Goal: Information Seeking & Learning: Learn about a topic

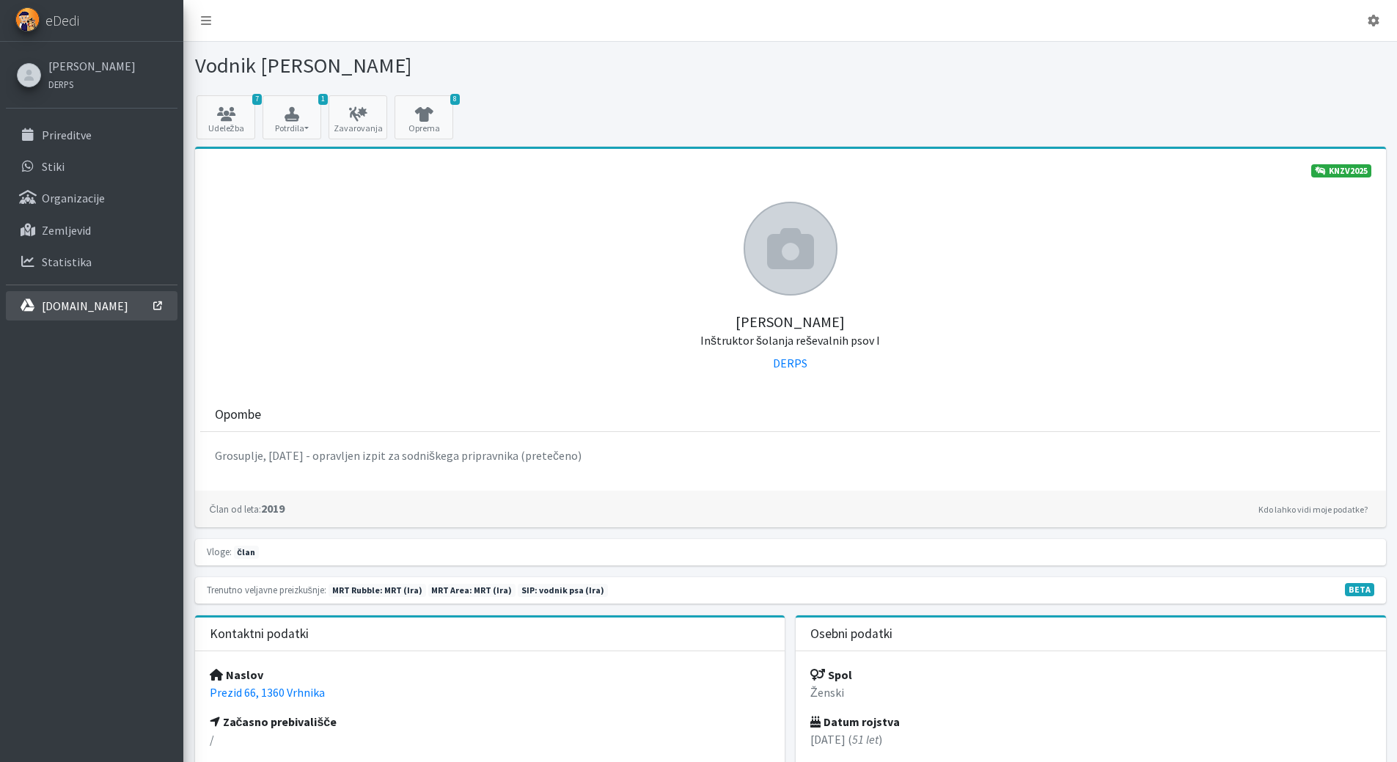
click at [54, 306] on p "[DOMAIN_NAME]" at bounding box center [85, 305] width 87 height 15
click at [436, 122] on link "8 Oprema" at bounding box center [424, 117] width 59 height 44
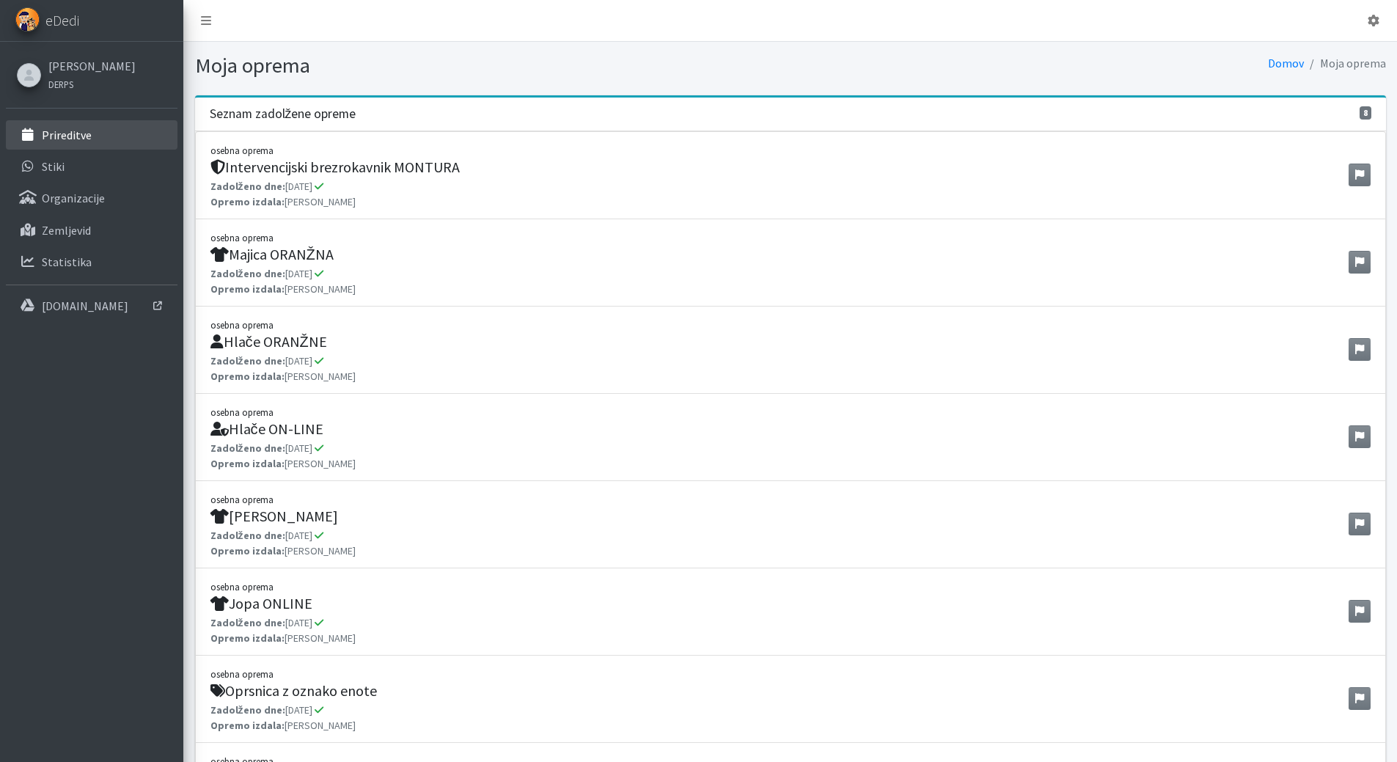
click at [77, 141] on p "Prireditve" at bounding box center [67, 135] width 50 height 15
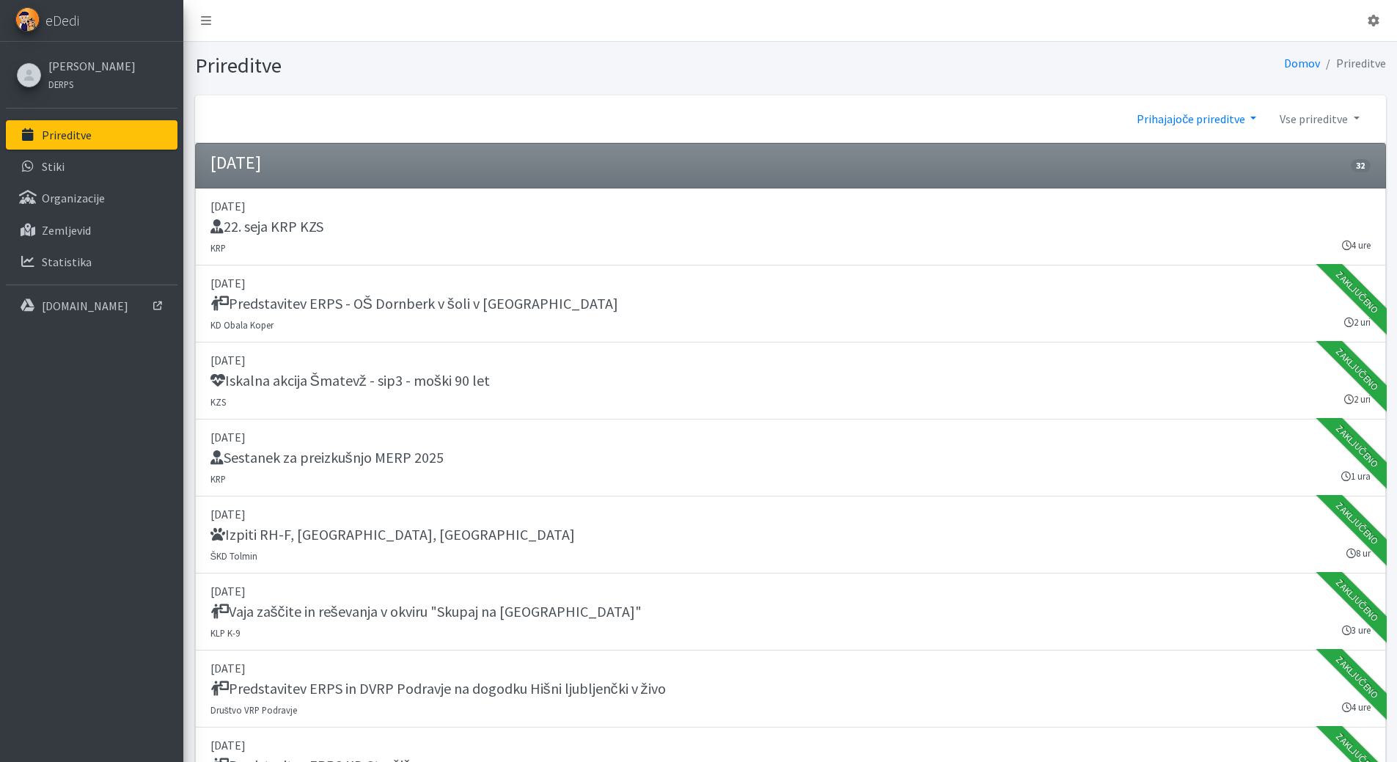
click at [1186, 122] on link "Prihajajoče prireditve" at bounding box center [1196, 118] width 143 height 29
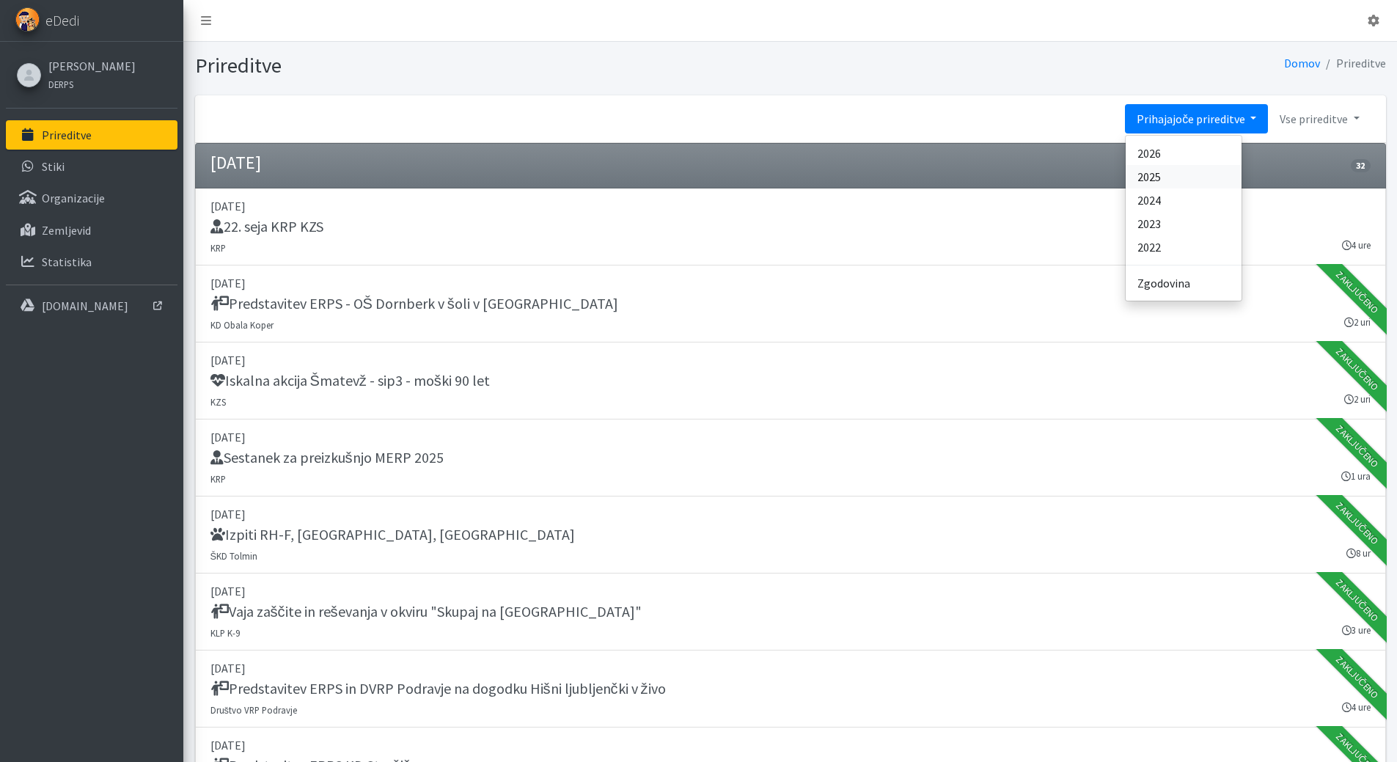
click at [1153, 180] on link "2025" at bounding box center [1184, 176] width 116 height 23
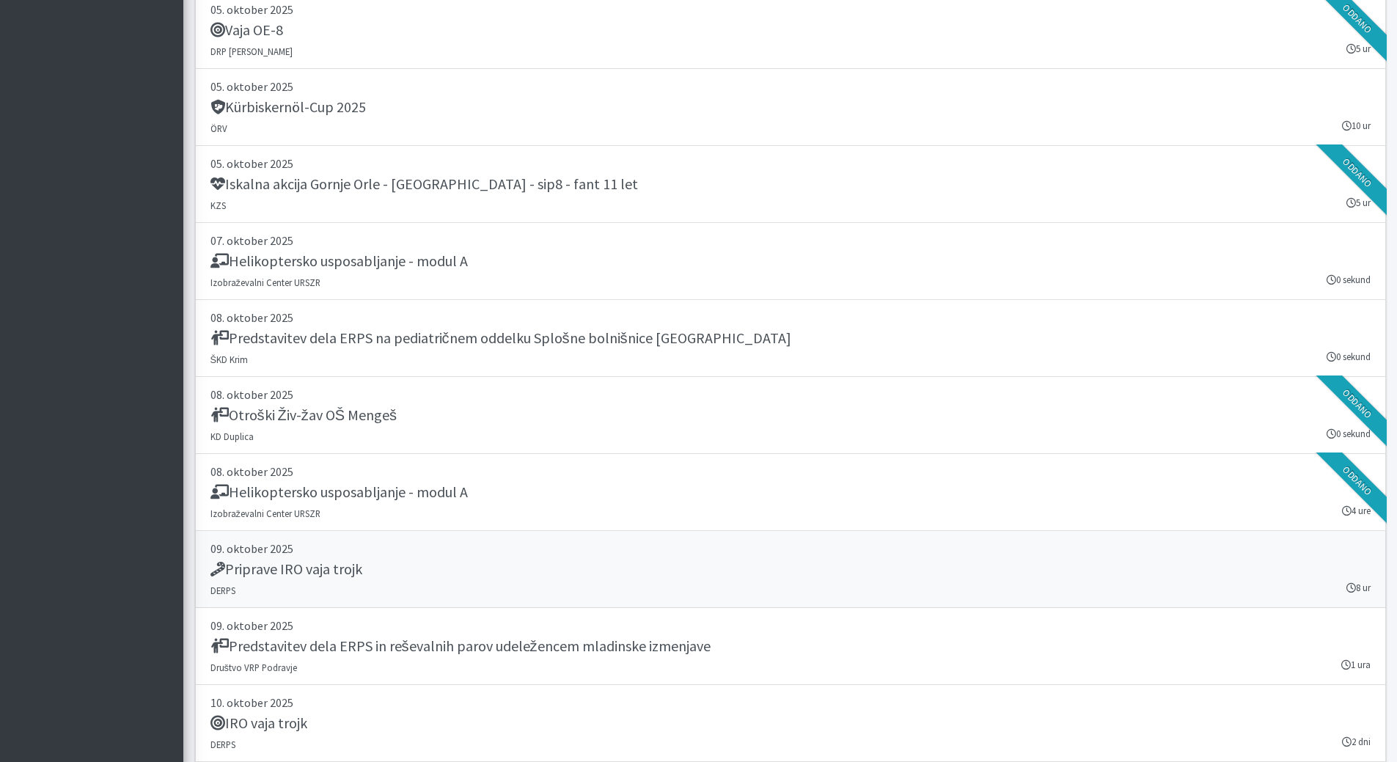
scroll to position [20312, 0]
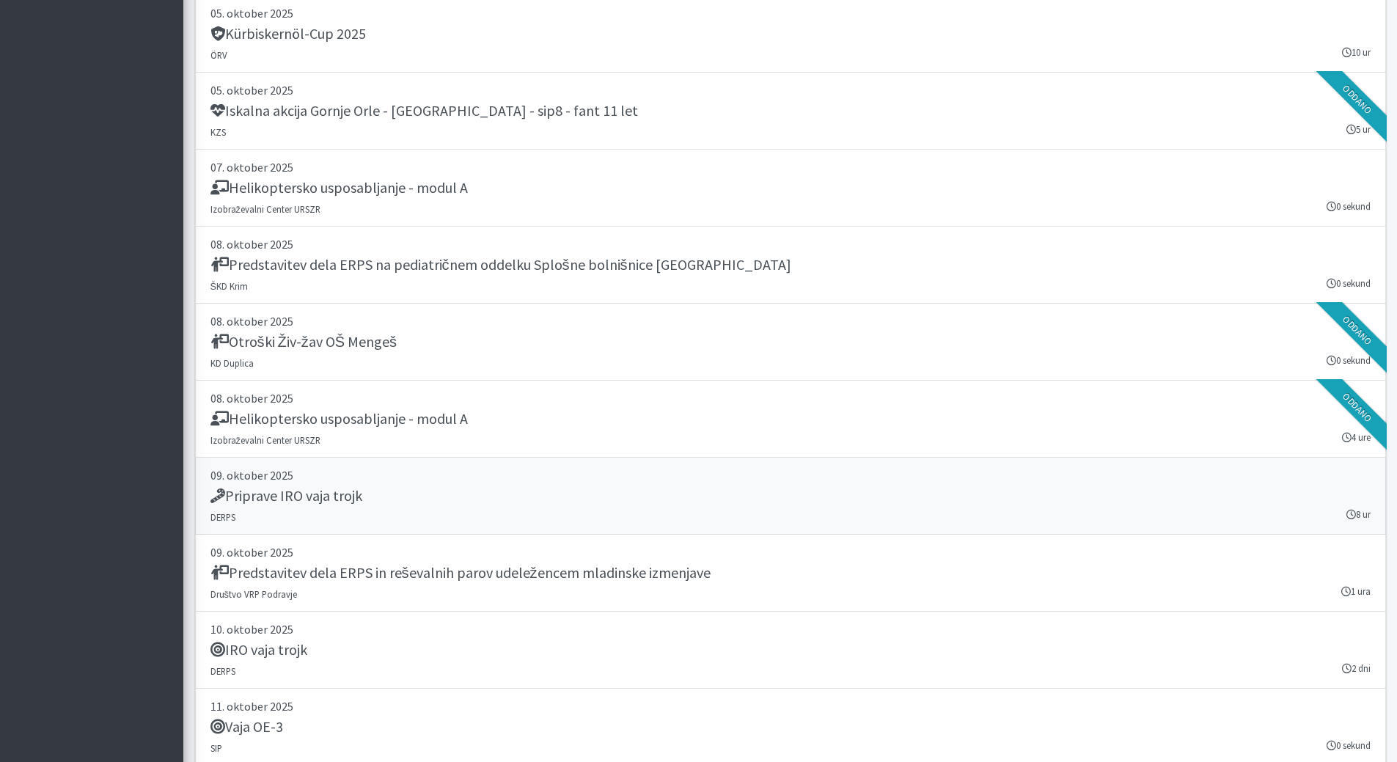
click at [314, 496] on h5 "Priprave IRO vaja trojk" at bounding box center [286, 496] width 152 height 18
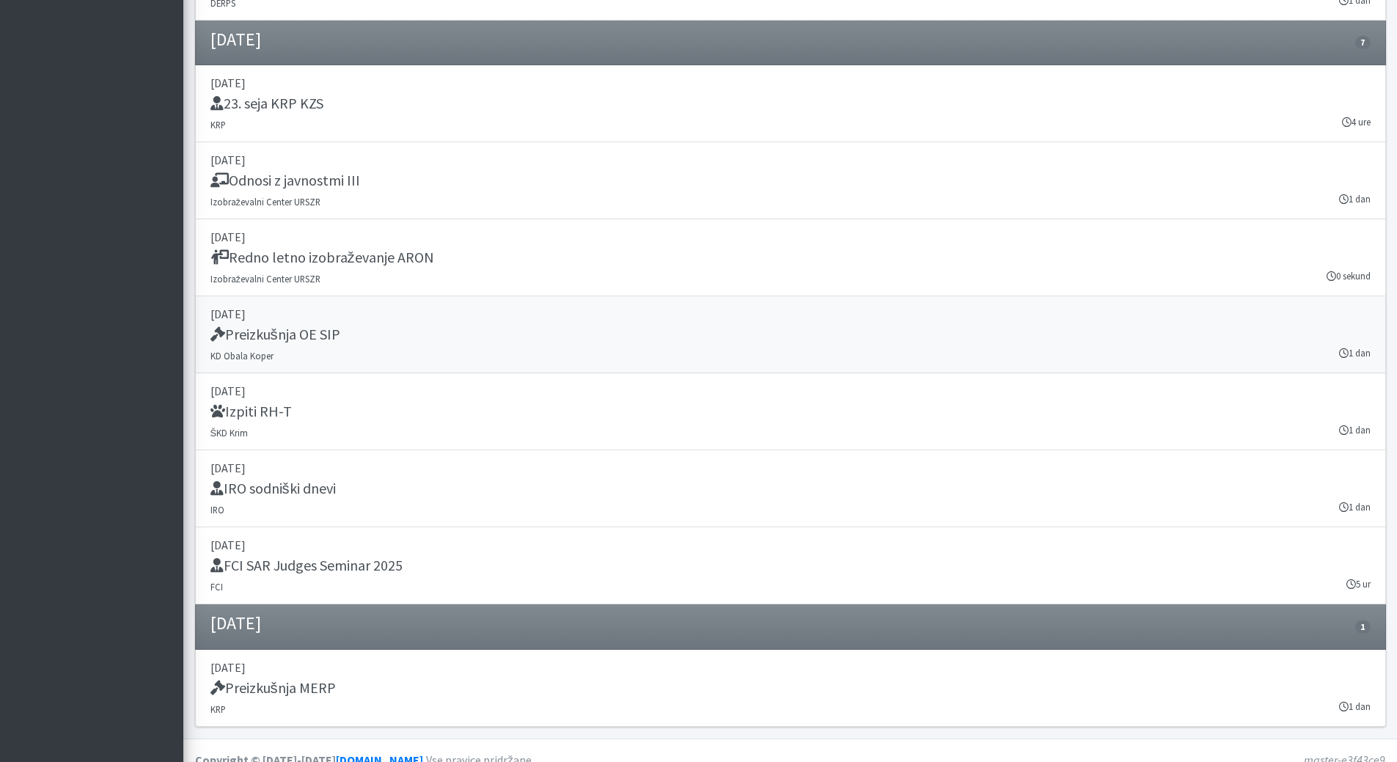
scroll to position [21537, 0]
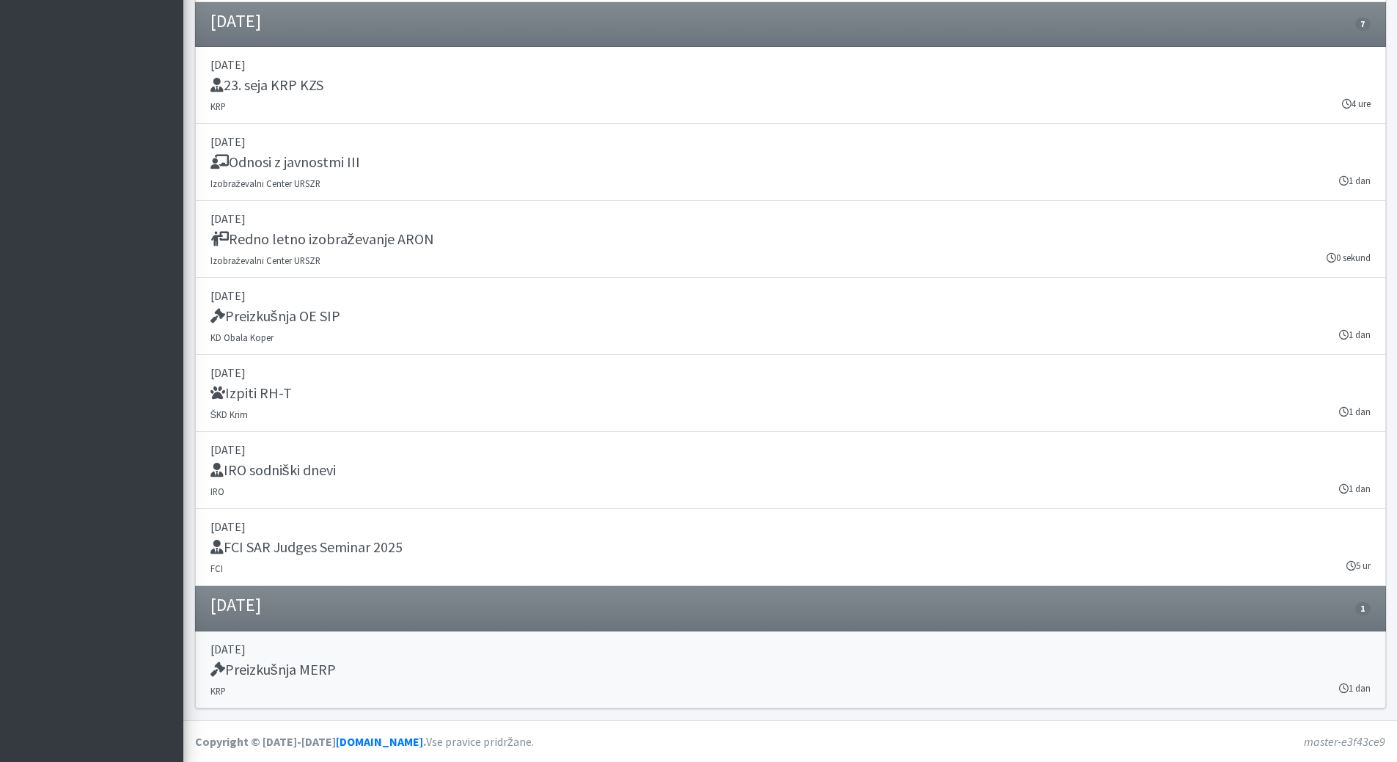
click at [241, 672] on h5 "Preizkušnja MERP" at bounding box center [272, 670] width 125 height 18
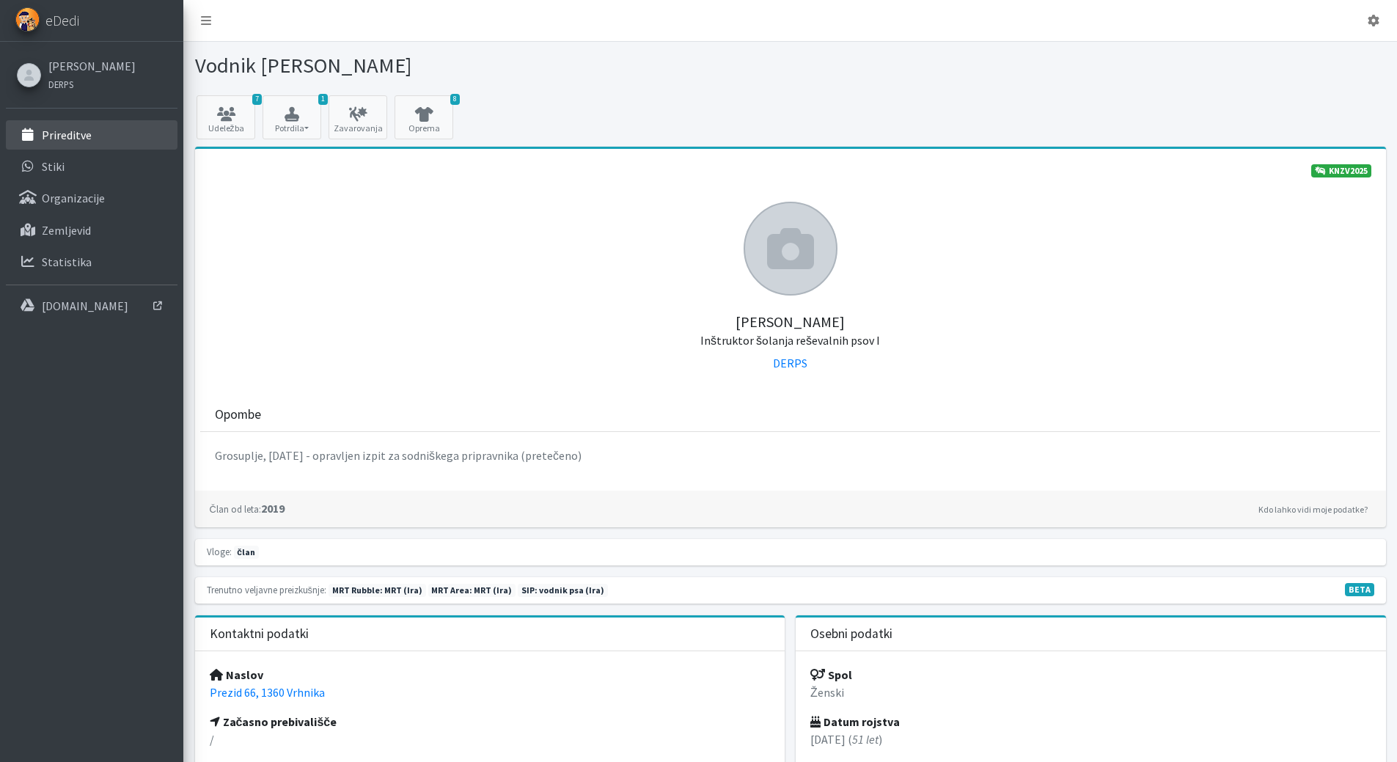
click at [61, 136] on p "Prireditve" at bounding box center [67, 135] width 50 height 15
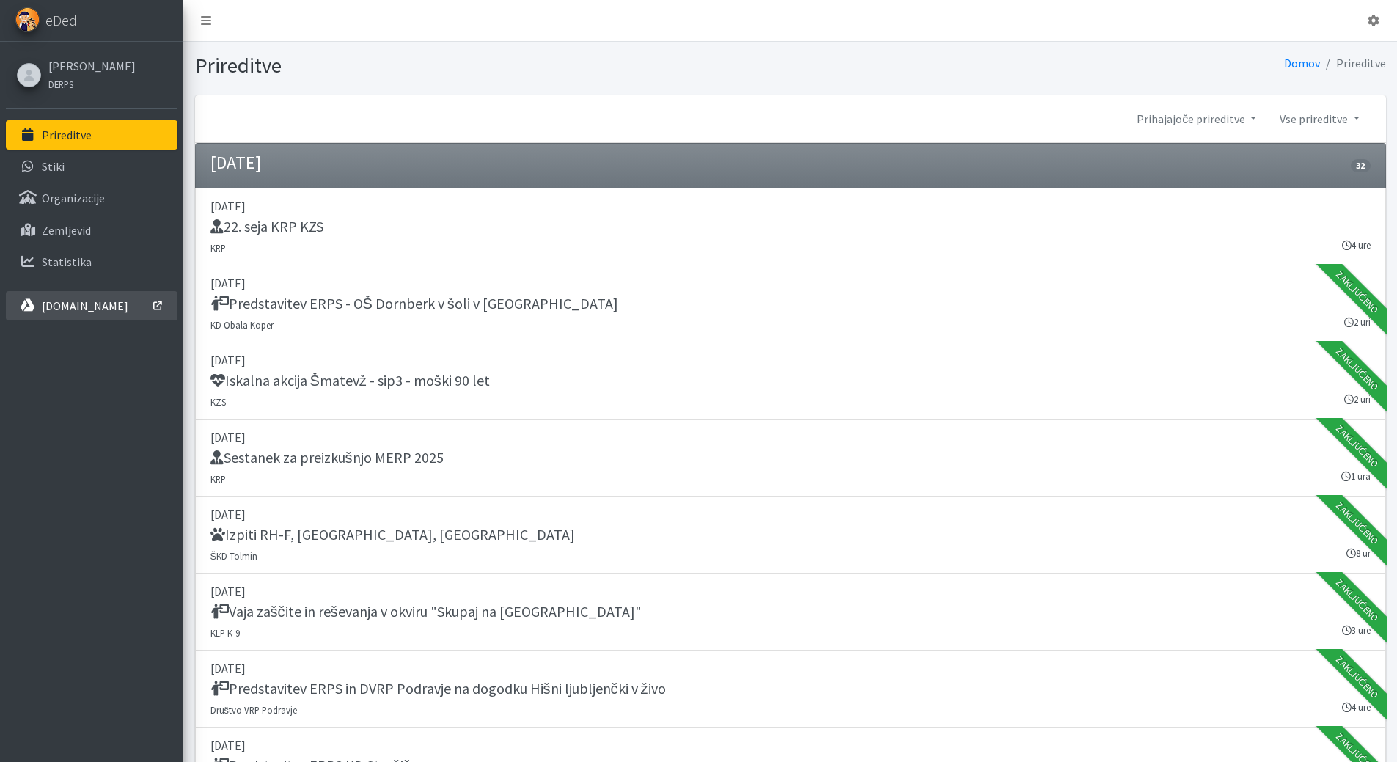
click at [59, 305] on p "[DOMAIN_NAME]" at bounding box center [85, 305] width 87 height 15
click at [89, 133] on p "Prireditve" at bounding box center [67, 135] width 50 height 15
click at [1252, 116] on link "Prihajajoče prireditve" at bounding box center [1196, 118] width 143 height 29
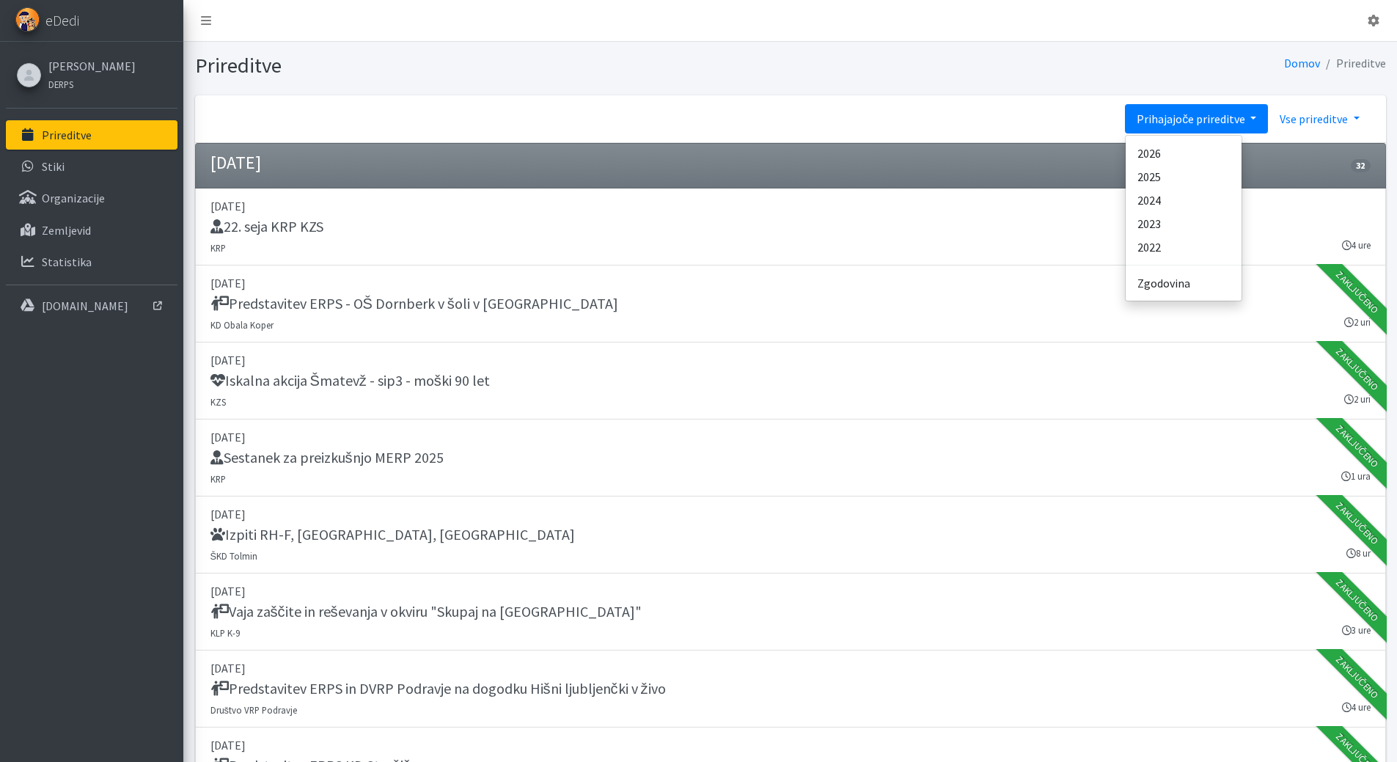
click at [1355, 119] on link "Vse prireditve" at bounding box center [1319, 118] width 103 height 29
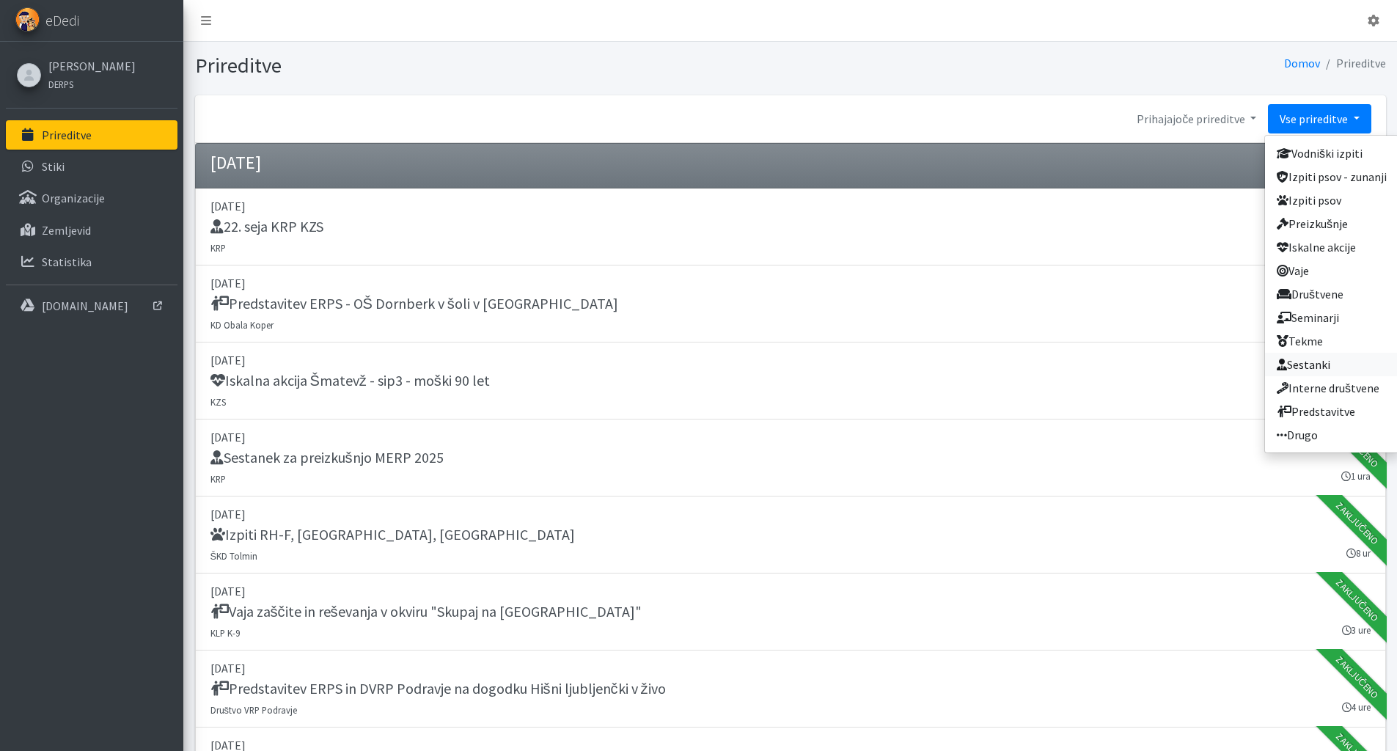
click at [1304, 363] on link "Sestanki" at bounding box center [1331, 364] width 133 height 23
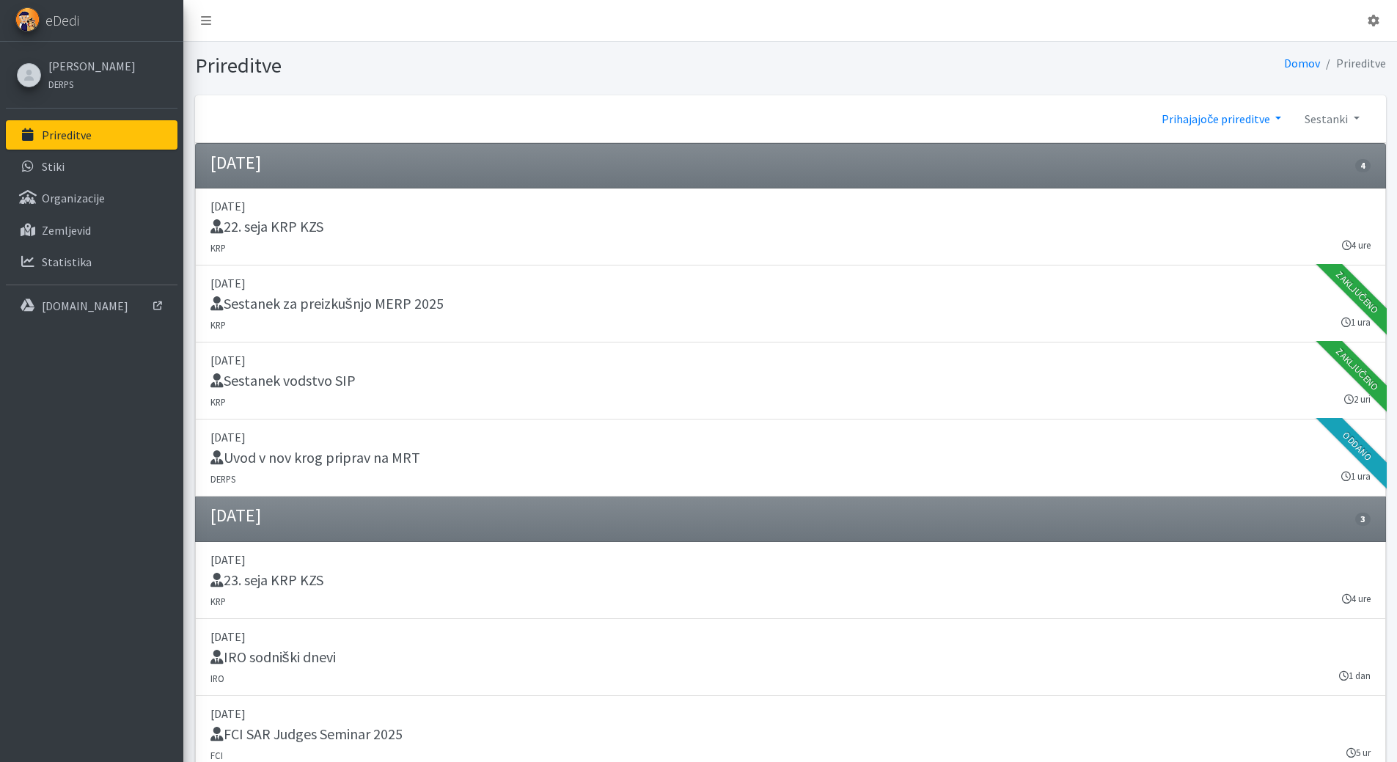
click at [1283, 118] on link "Prihajajoče prireditve" at bounding box center [1221, 118] width 143 height 29
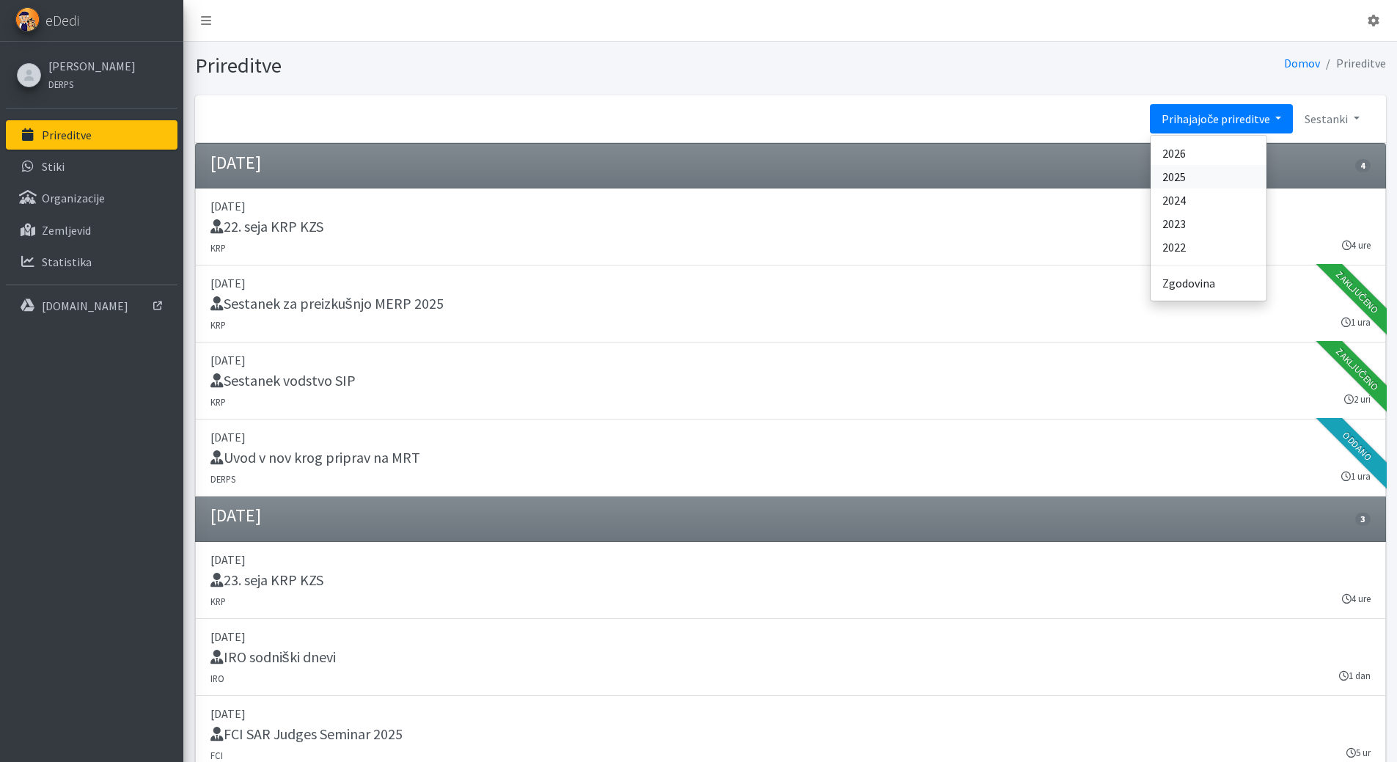
click at [1185, 177] on link "2025" at bounding box center [1209, 176] width 116 height 23
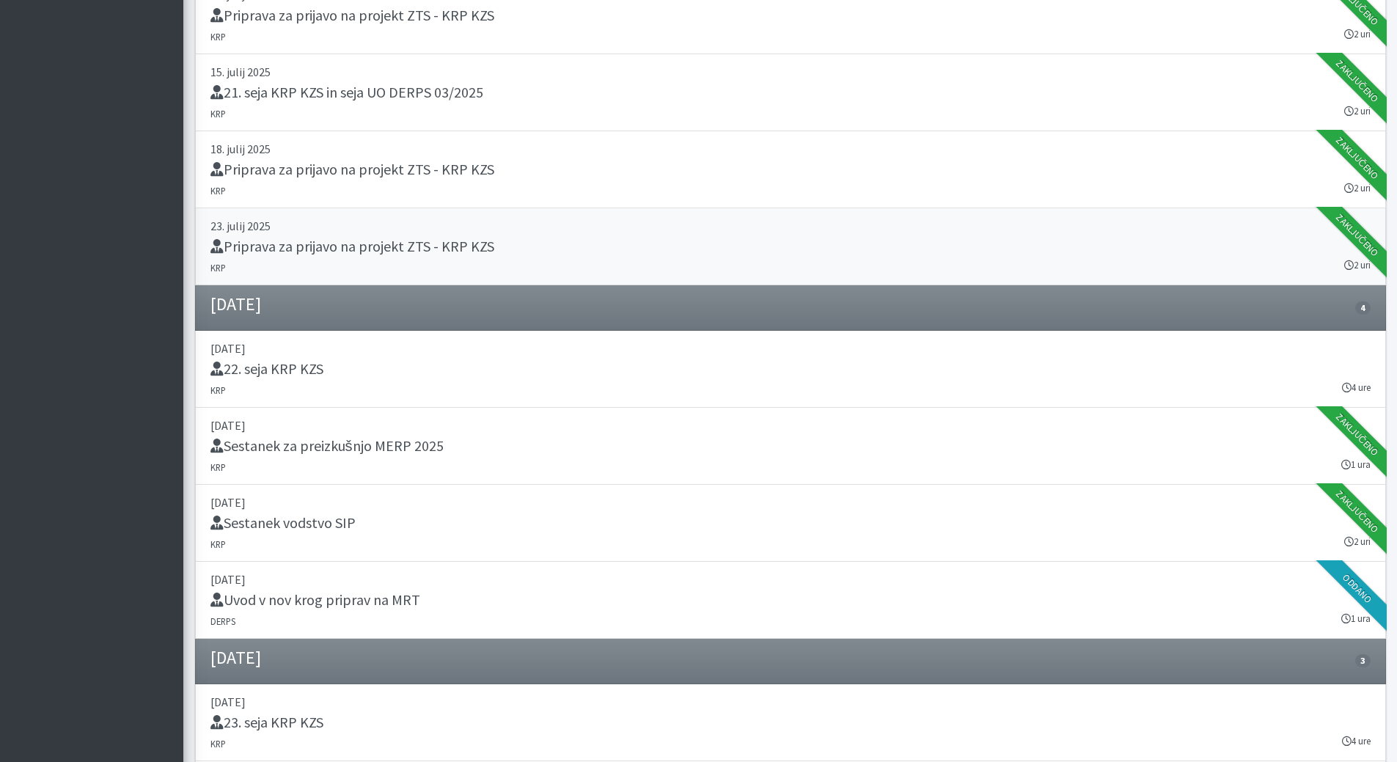
scroll to position [2395, 0]
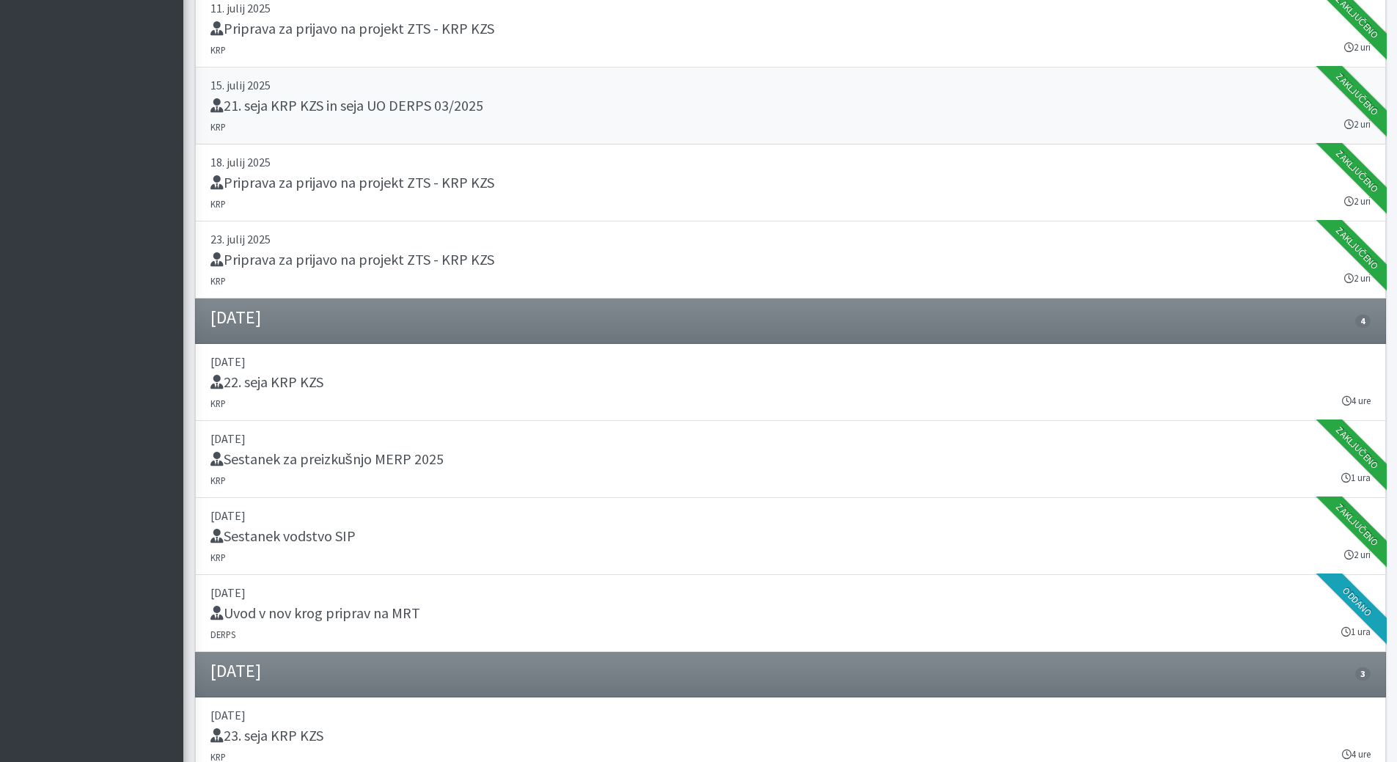
click at [337, 109] on h5 "21. seja KRP KZS in seja UO DERPS 03/2025" at bounding box center [346, 106] width 273 height 18
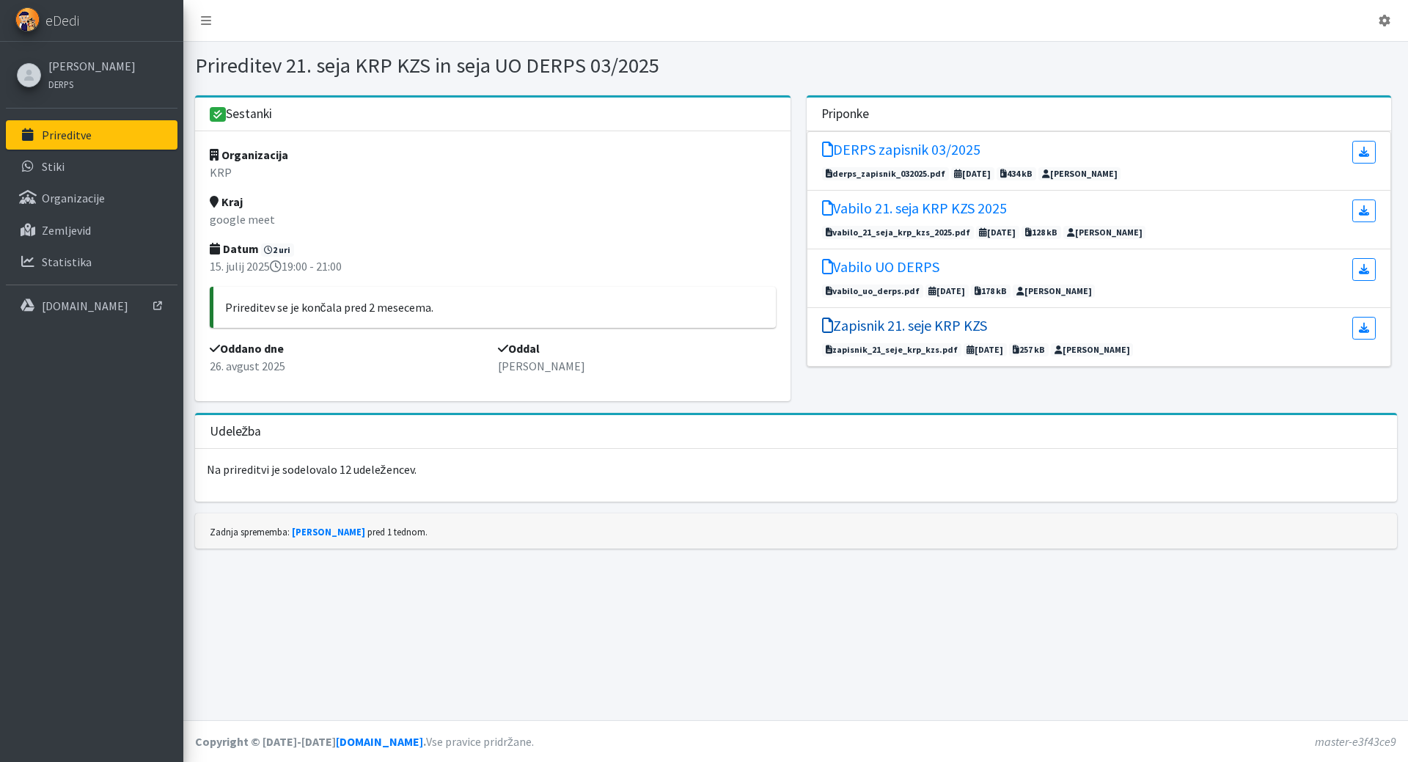
click at [937, 329] on h5 "Zapisnik 21. seje KRP KZS" at bounding box center [904, 326] width 165 height 18
click at [881, 263] on h5 "Vabilo UO DERPS" at bounding box center [880, 267] width 117 height 18
